Goal: Information Seeking & Learning: Learn about a topic

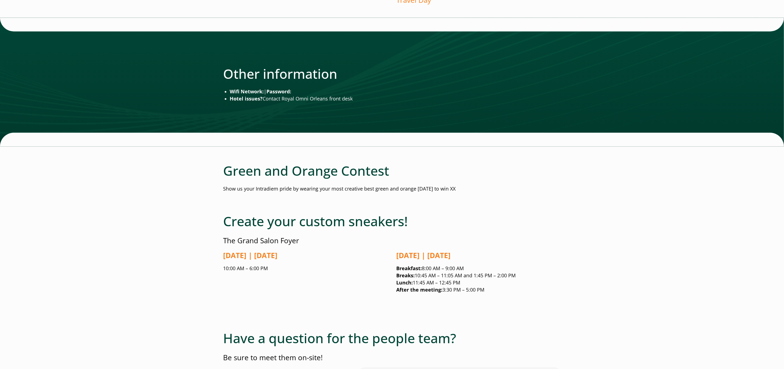
scroll to position [867, 3]
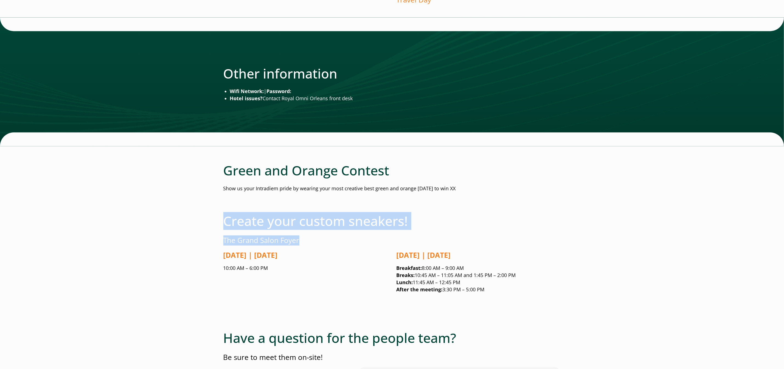
drag, startPoint x: 221, startPoint y: 212, endPoint x: 392, endPoint y: 235, distance: 172.7
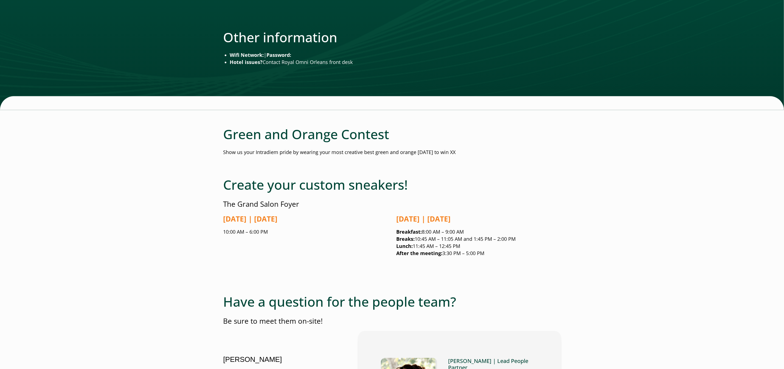
scroll to position [904, 0]
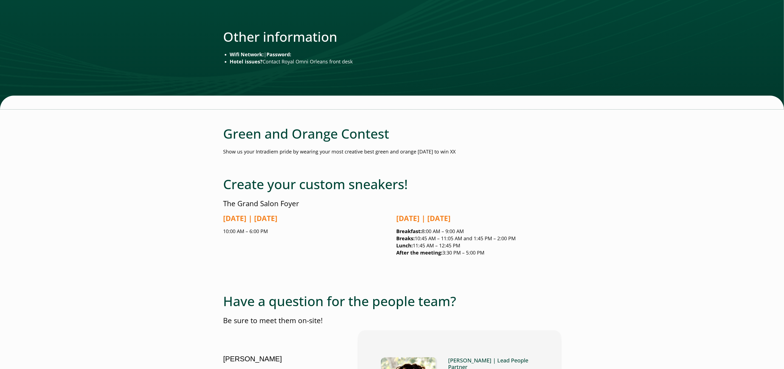
drag, startPoint x: 477, startPoint y: 144, endPoint x: 214, endPoint y: 146, distance: 263.1
copy p "Show us your Intradiem pride by wearing your most creative best green and orang…"
drag, startPoint x: 478, startPoint y: 142, endPoint x: 211, endPoint y: 140, distance: 266.1
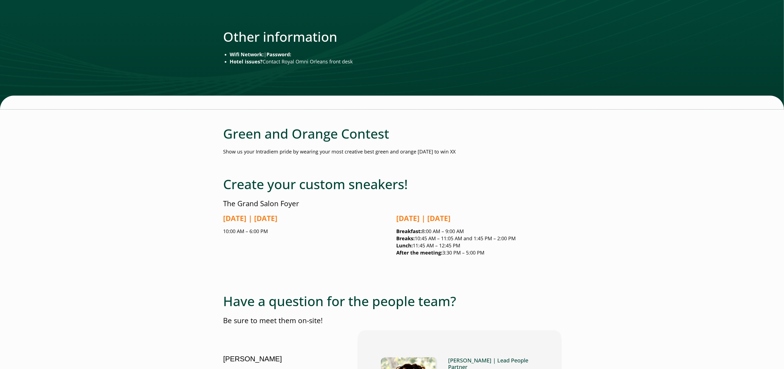
copy p "Show us your Intradiem pride by wearing your most creative best green and orang…"
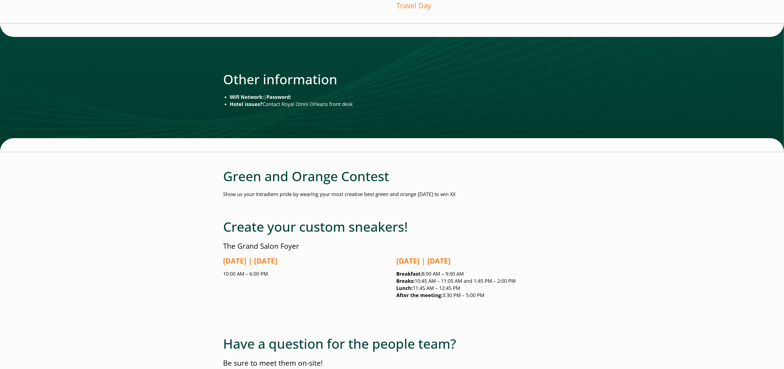
scroll to position [758, 0]
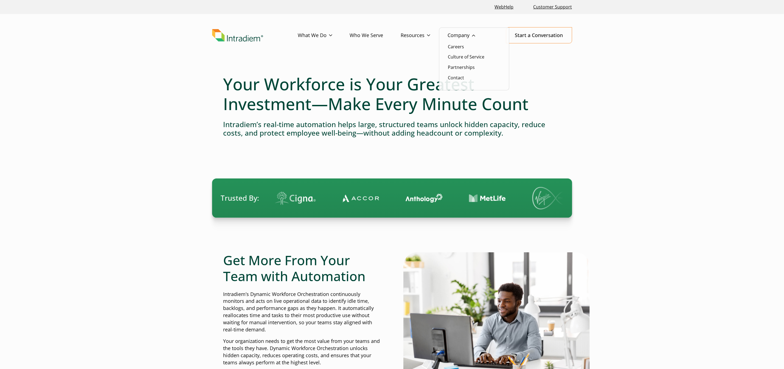
click at [459, 36] on link "Company" at bounding box center [470, 35] width 45 height 16
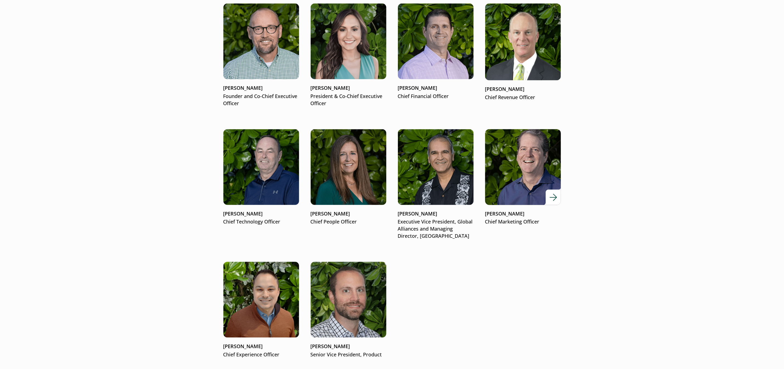
scroll to position [729, 0]
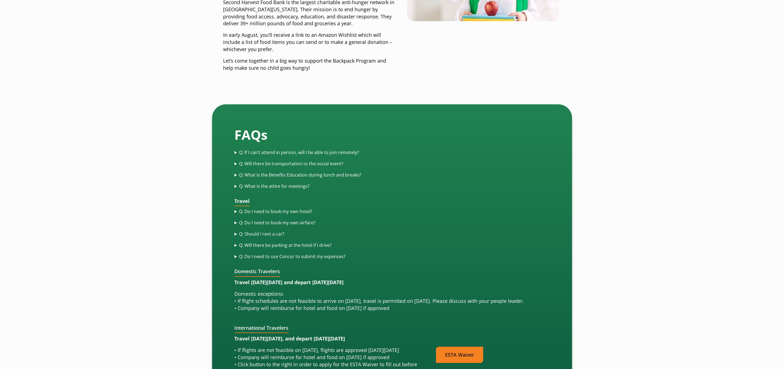
scroll to position [1445, 0]
click at [262, 182] on summary "Q: What is the attire for meetings?" at bounding box center [392, 185] width 315 height 6
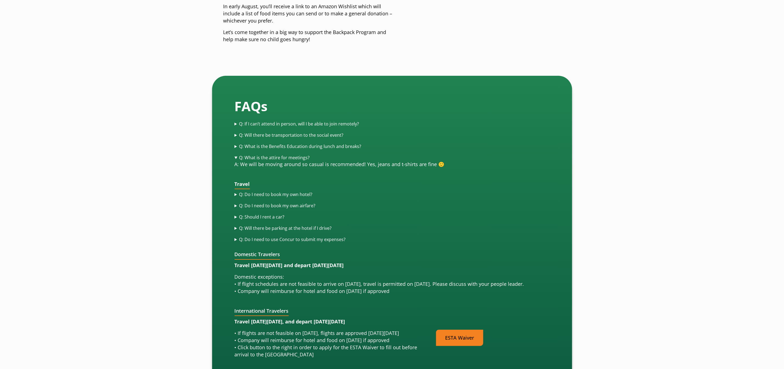
scroll to position [1473, 0]
click at [322, 225] on summary "Q: Will there be parking at the hotel if I drive?" at bounding box center [392, 228] width 315 height 6
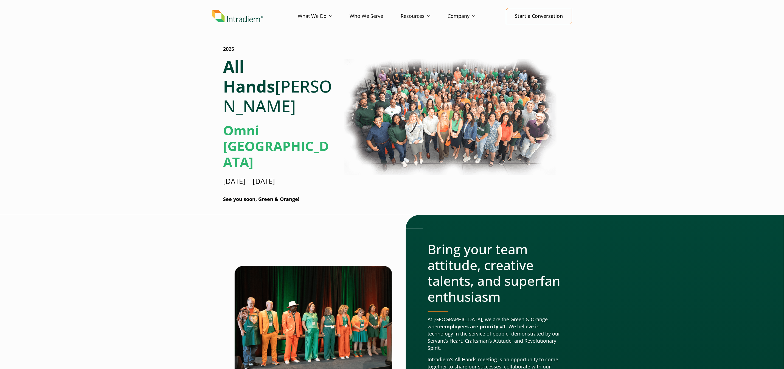
scroll to position [0, 0]
